Goal: Download file/media

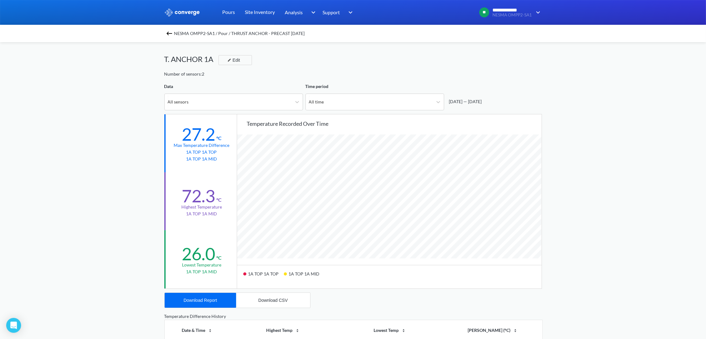
scroll to position [519, 706]
click at [171, 30] on img at bounding box center [169, 33] width 7 height 7
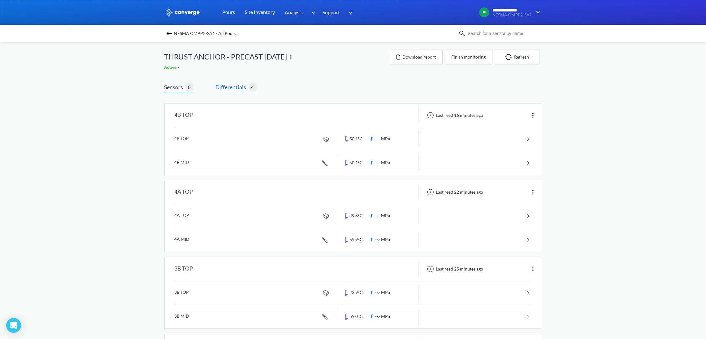
click at [232, 83] on span "Differentials" at bounding box center [232, 87] width 33 height 9
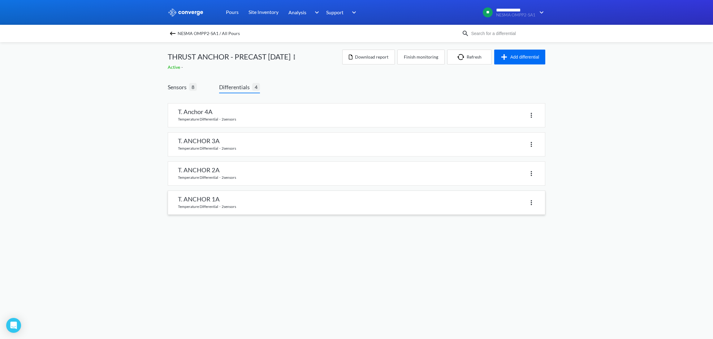
click at [218, 203] on link at bounding box center [356, 203] width 377 height 24
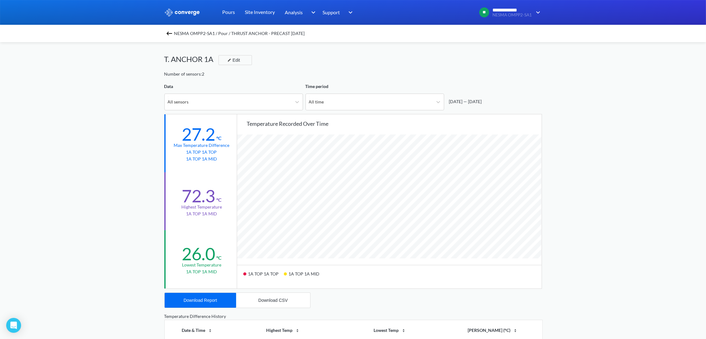
scroll to position [519, 706]
click at [271, 299] on div "Download CSV" at bounding box center [272, 299] width 29 height 5
click at [213, 301] on div "Download Report" at bounding box center [200, 299] width 33 height 5
click at [172, 33] on img at bounding box center [169, 33] width 7 height 7
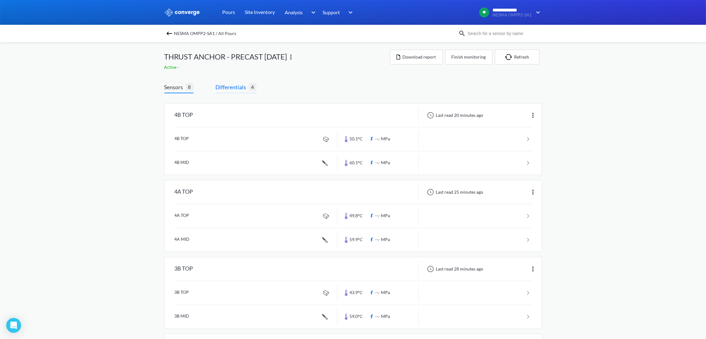
click at [231, 88] on span "Differentials" at bounding box center [232, 87] width 33 height 9
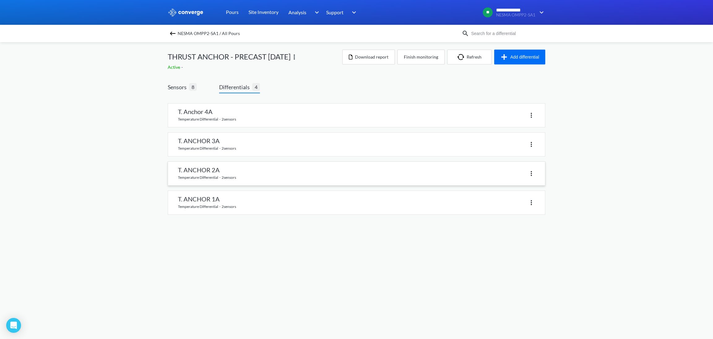
click at [214, 177] on link at bounding box center [356, 174] width 377 height 24
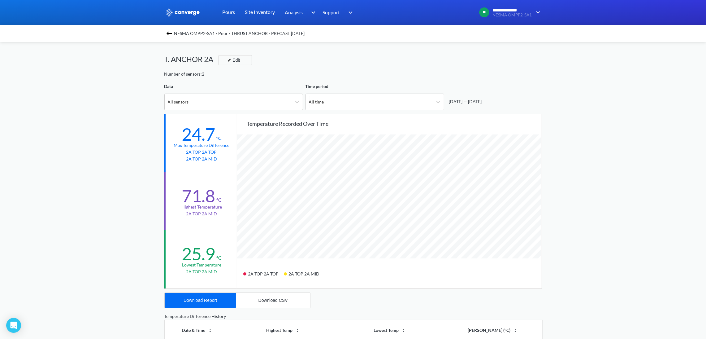
scroll to position [519, 706]
click at [220, 301] on button "Download Report" at bounding box center [201, 300] width 72 height 15
click at [269, 304] on button "Download CSV" at bounding box center [273, 300] width 74 height 15
click at [172, 32] on img at bounding box center [169, 33] width 7 height 7
